Goal: Communication & Community: Answer question/provide support

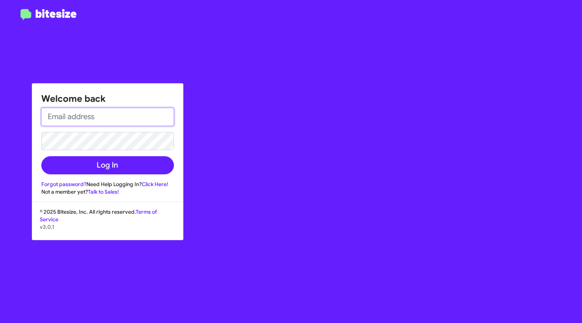
type input "[EMAIL_ADDRESS][DOMAIN_NAME]"
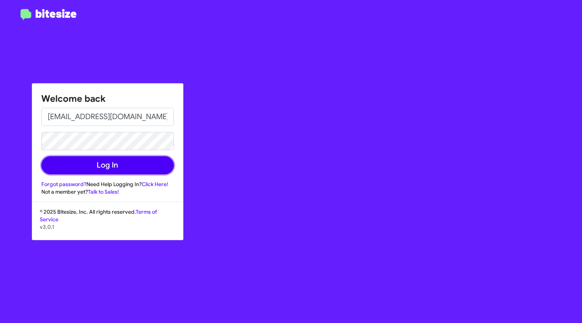
click at [90, 164] on button "Log In" at bounding box center [107, 165] width 133 height 18
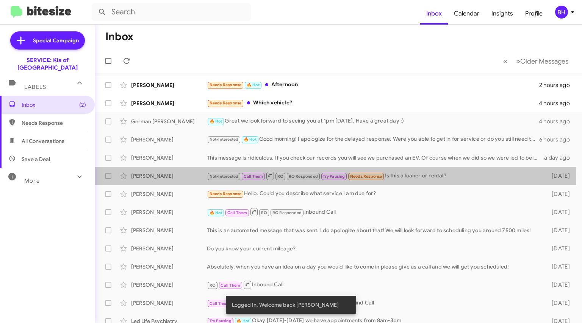
click at [173, 175] on div "[PERSON_NAME]" at bounding box center [169, 176] width 76 height 8
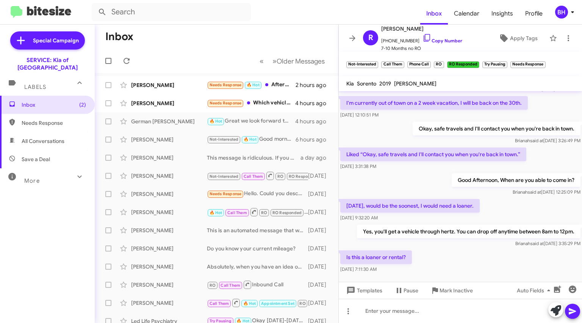
scroll to position [365, 0]
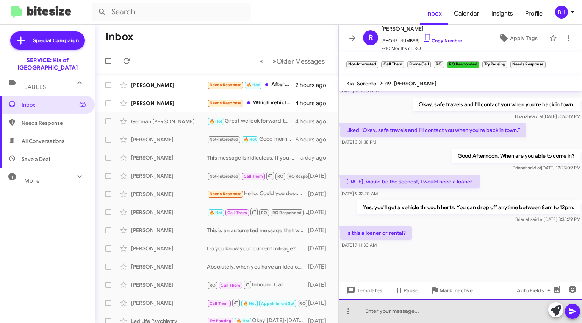
click at [430, 301] on div at bounding box center [459, 311] width 243 height 24
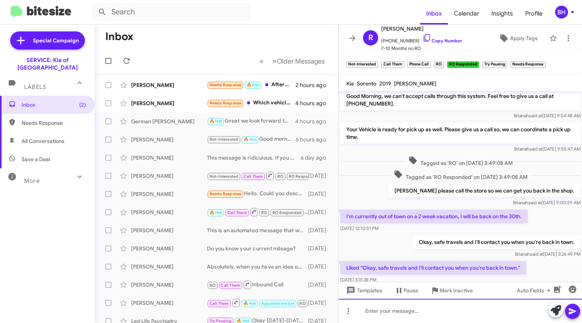
scroll to position [392, 0]
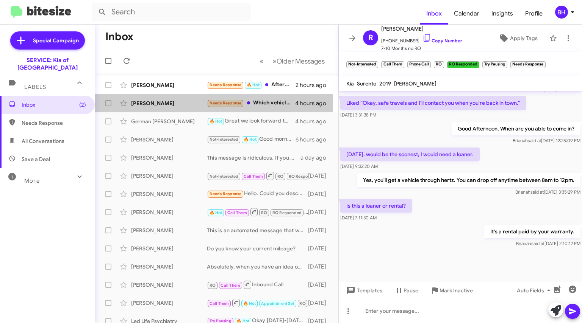
click at [172, 102] on div "[PERSON_NAME]" at bounding box center [169, 104] width 76 height 8
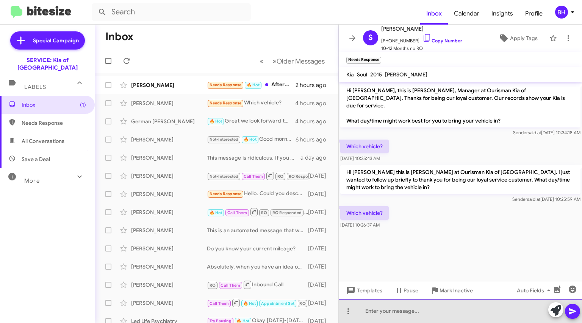
click at [377, 304] on div at bounding box center [459, 311] width 243 height 24
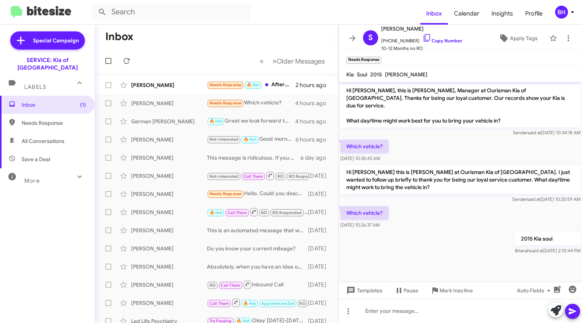
click at [143, 87] on div "[PERSON_NAME]" at bounding box center [169, 85] width 76 height 8
